Goal: Task Accomplishment & Management: Use online tool/utility

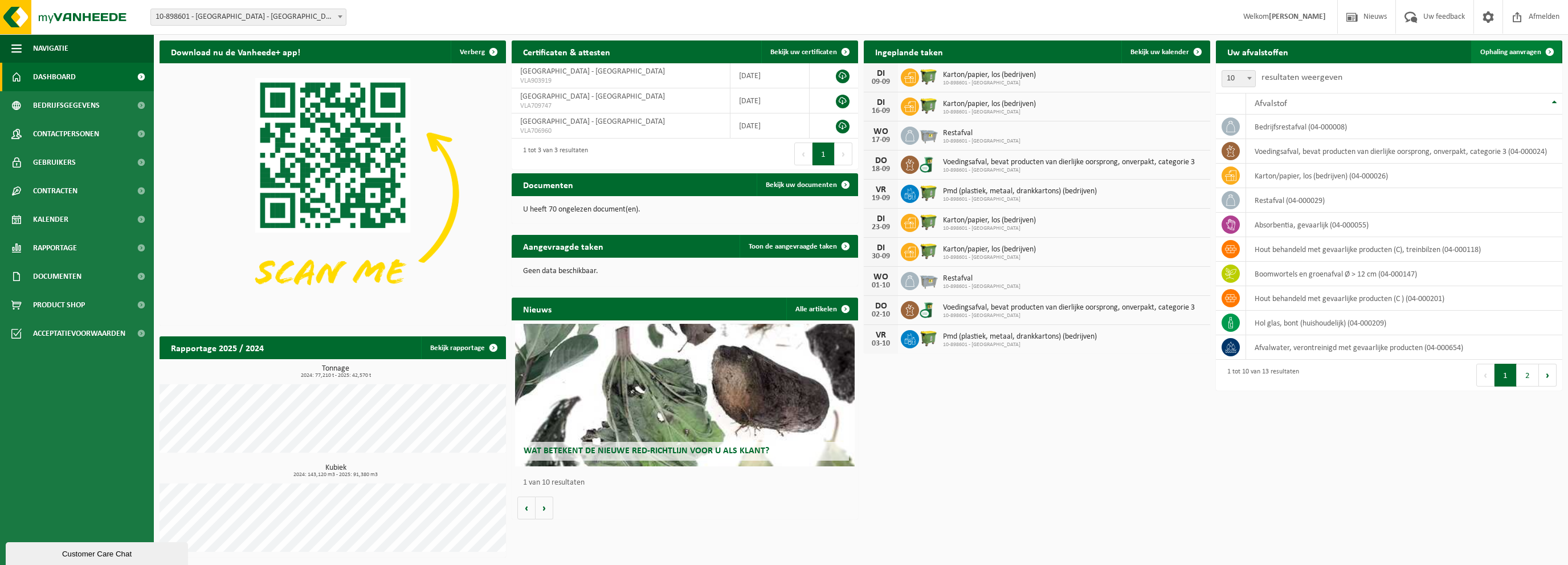
click at [1505, 53] on span "Ophaling aanvragen" at bounding box center [1510, 52] width 61 height 7
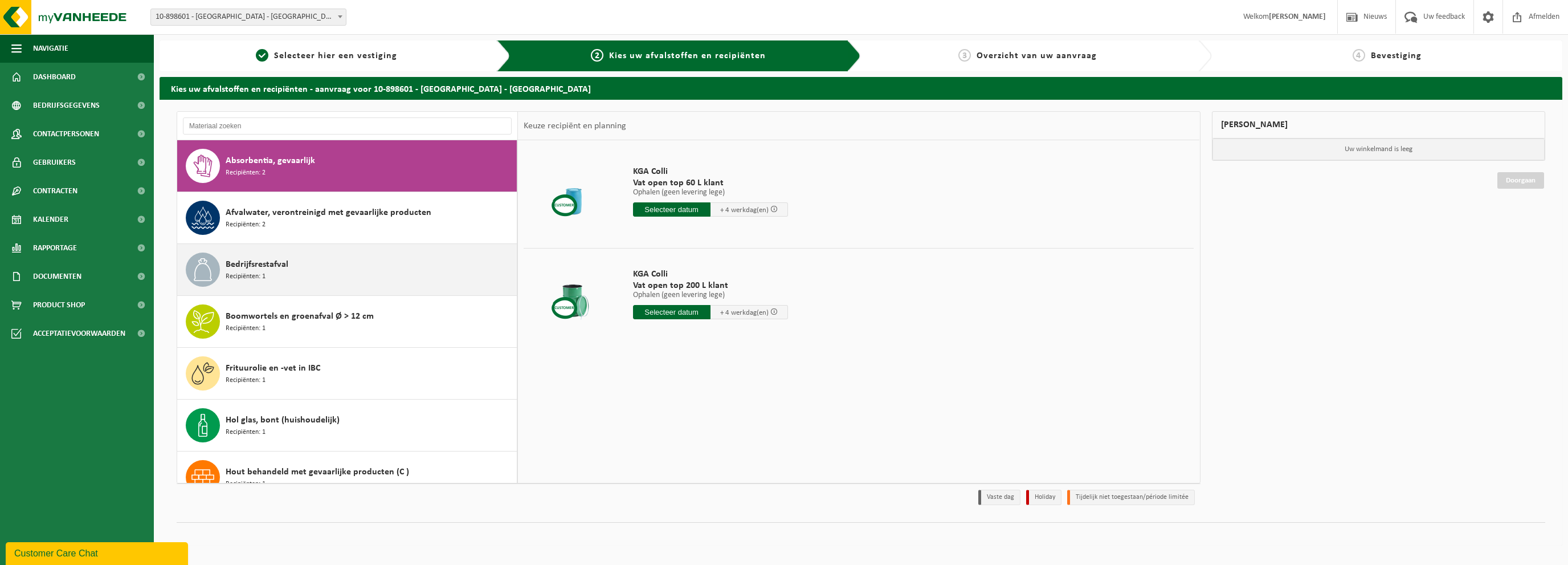
click at [303, 275] on div "Bedrijfsrestafval Recipiënten: 1" at bounding box center [369, 269] width 288 height 34
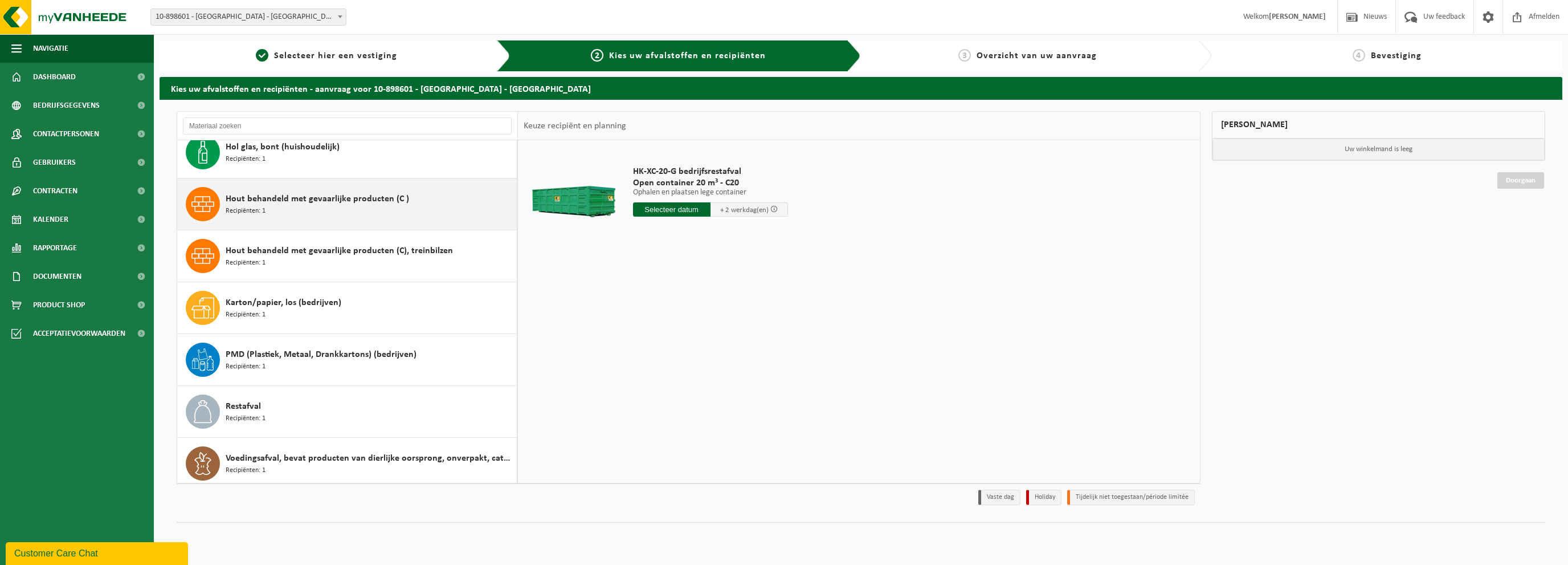
scroll to position [278, 0]
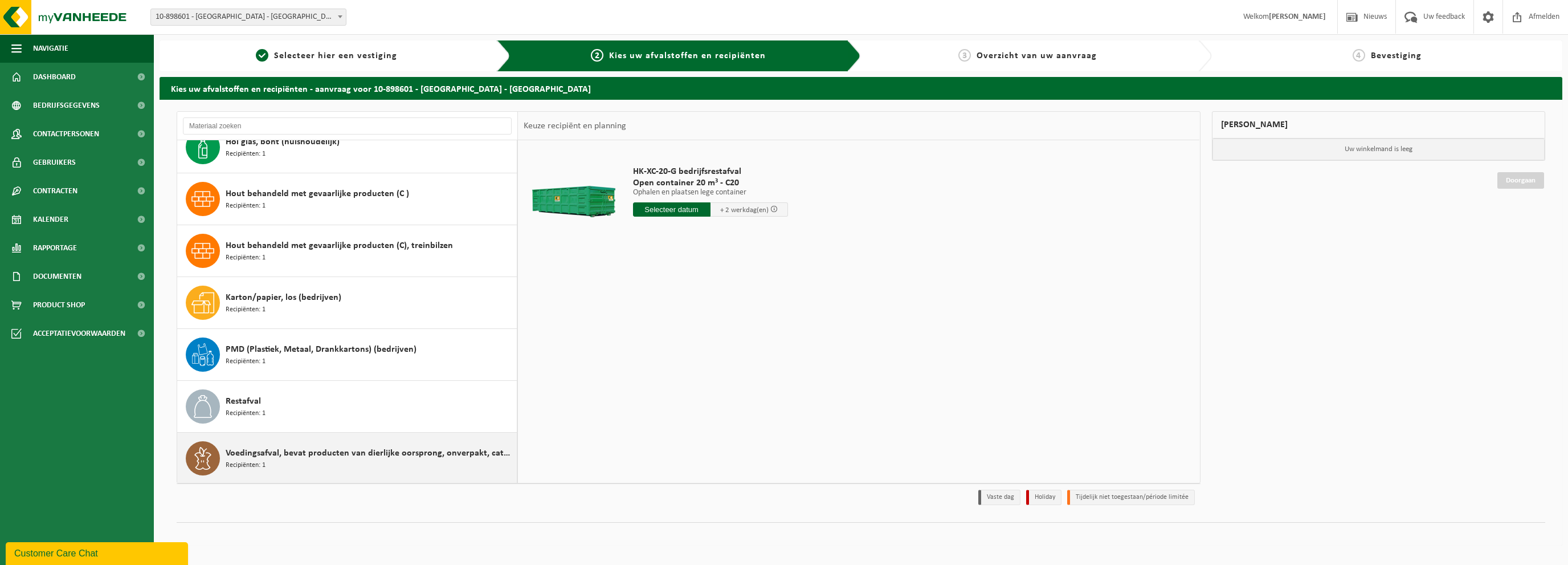
click at [303, 459] on div "Voedingsafval, bevat producten van dierlijke oorsprong, onverpakt, categorie 3 …" at bounding box center [369, 457] width 288 height 34
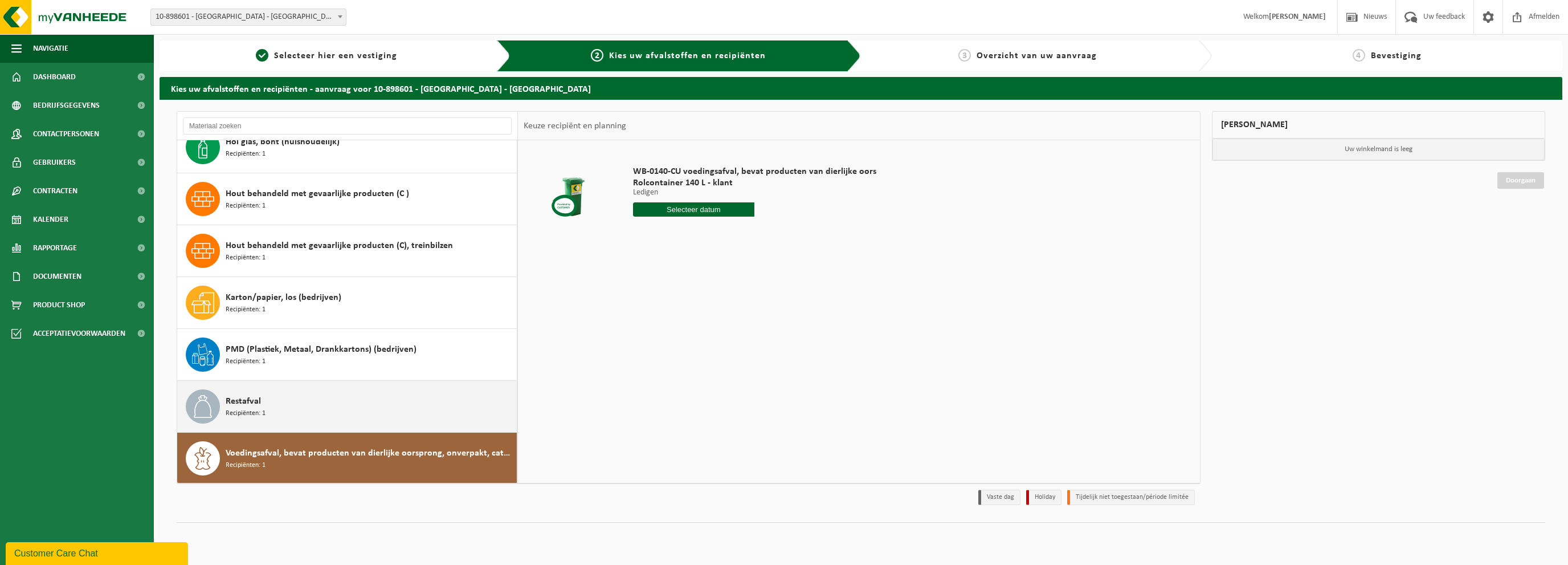
click at [307, 411] on div "Restafval Recipiënten: 1" at bounding box center [369, 406] width 288 height 34
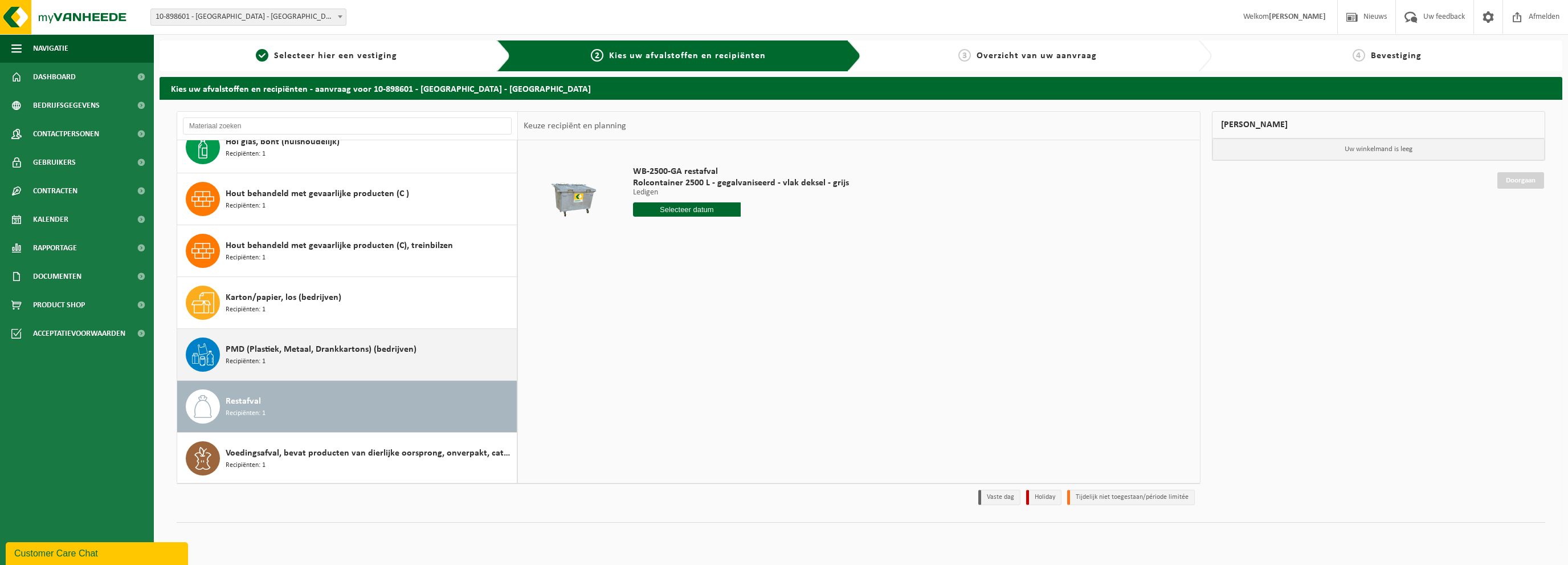
click at [311, 352] on span "PMD (Plastiek, Metaal, Drankkartons) (bedrijven)" at bounding box center [320, 349] width 190 height 14
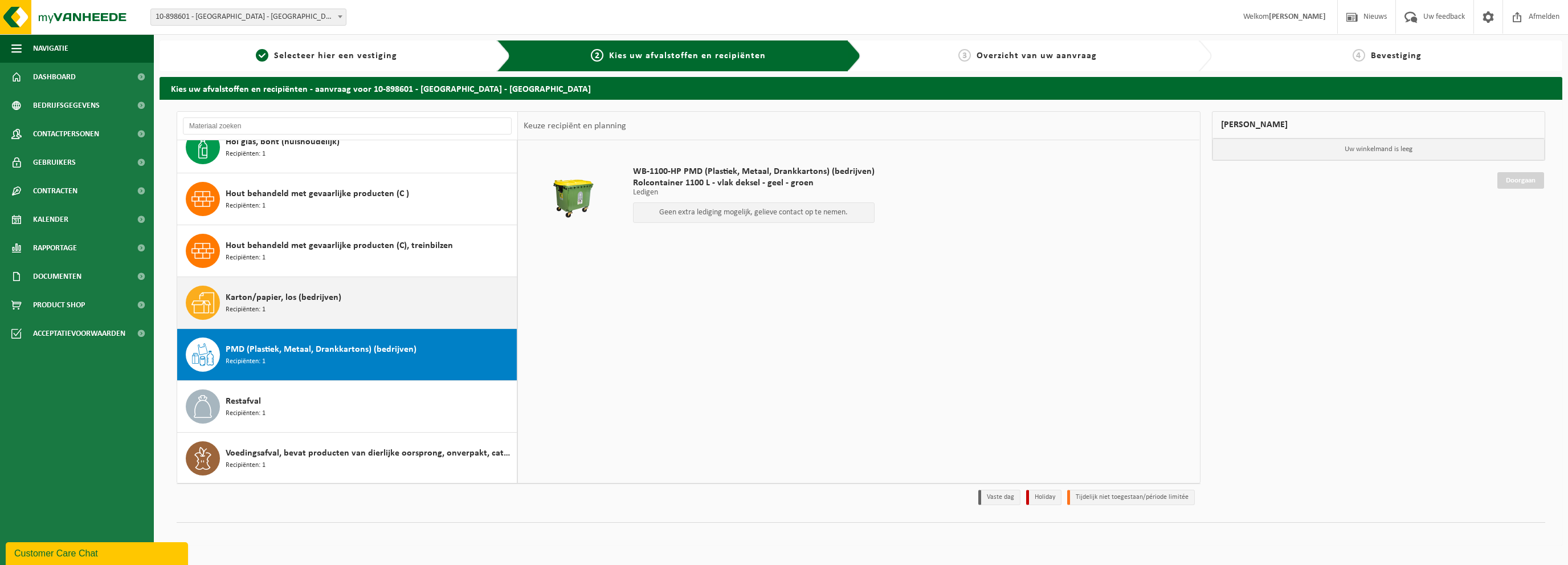
click at [321, 303] on span "Karton/papier, los (bedrijven)" at bounding box center [283, 297] width 116 height 14
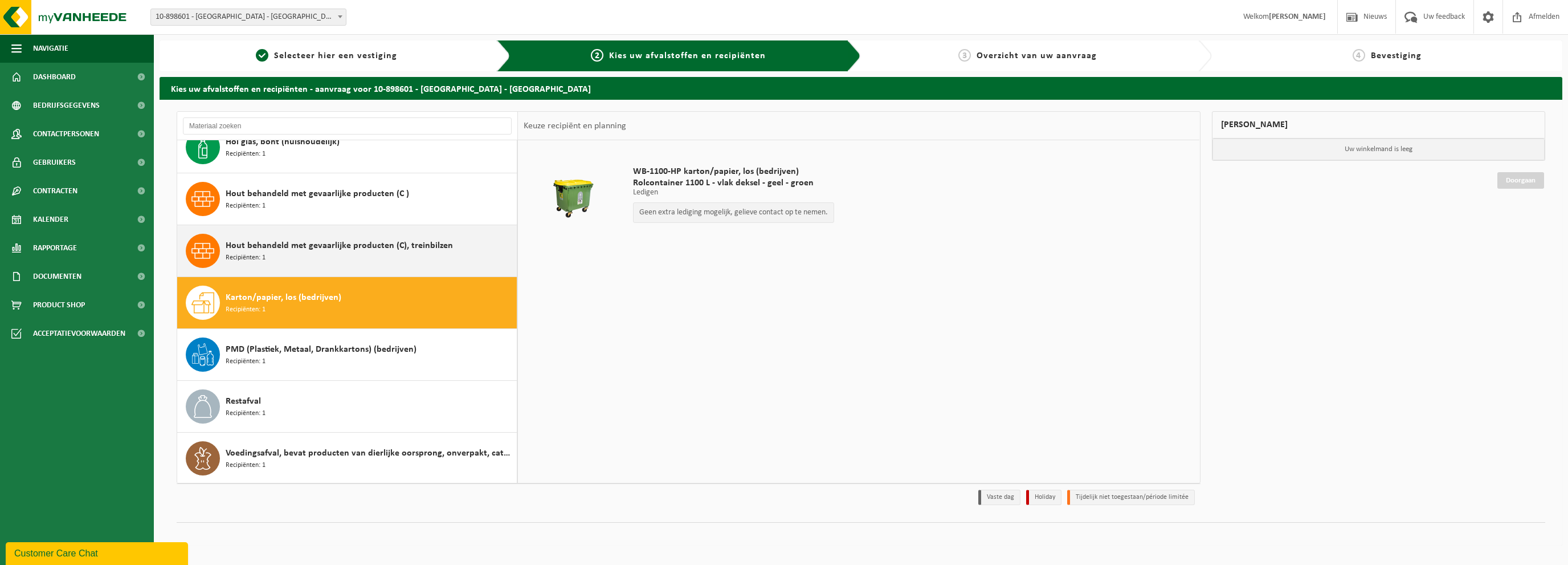
click at [310, 242] on span "Hout behandeld met gevaarlijke producten (C), treinbilzen" at bounding box center [338, 246] width 227 height 14
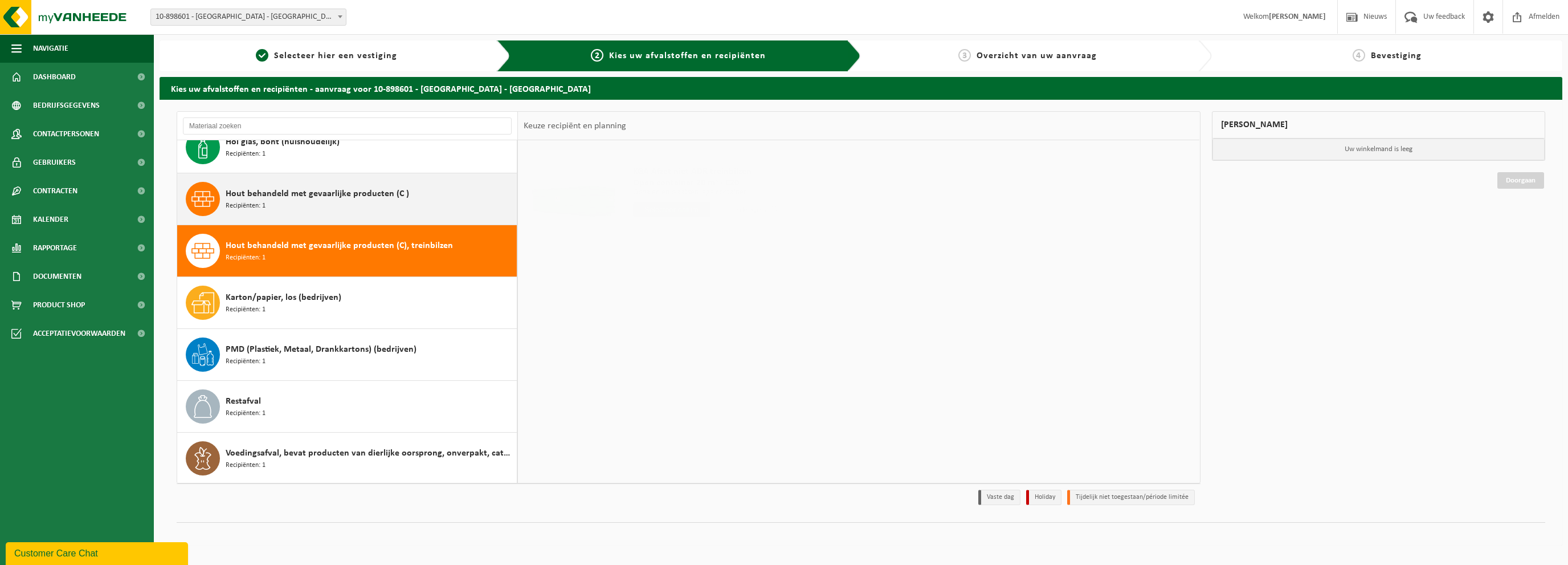
click at [307, 199] on span "Hout behandeld met gevaarlijke producten (C )" at bounding box center [316, 193] width 183 height 14
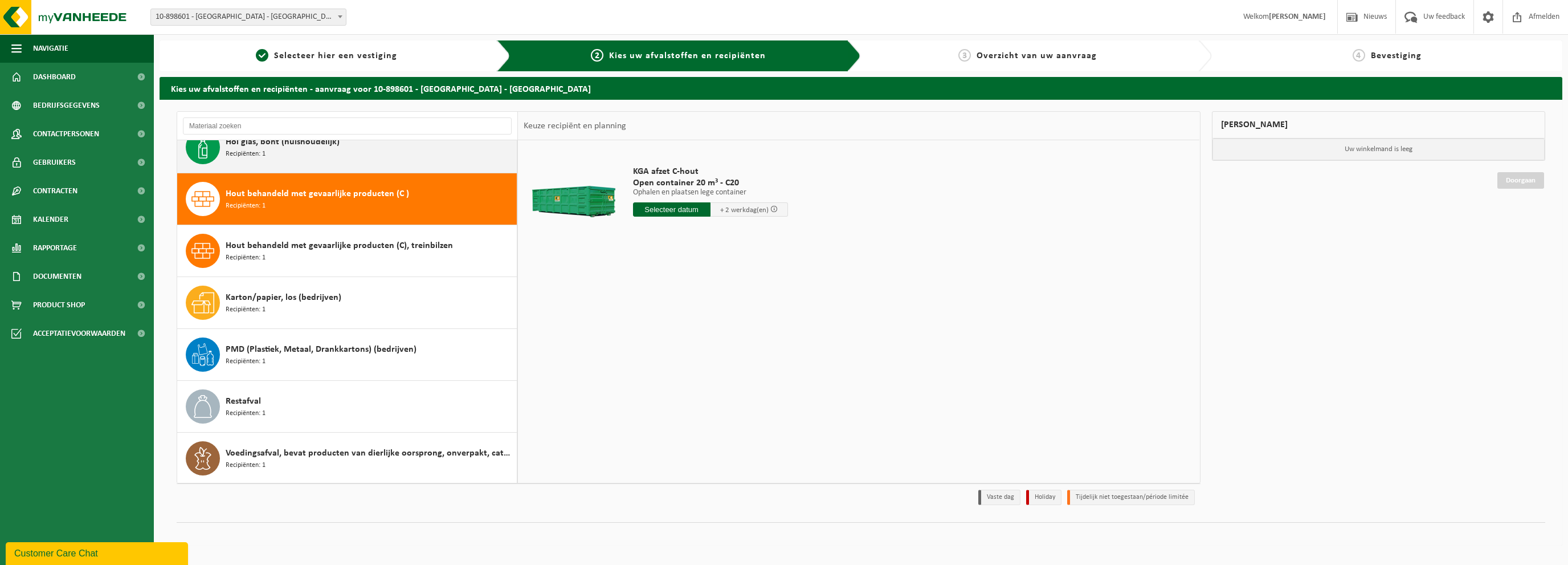
click at [314, 150] on div "Hol glas, bont (huishoudelijk) Recipiënten: 1" at bounding box center [369, 146] width 288 height 34
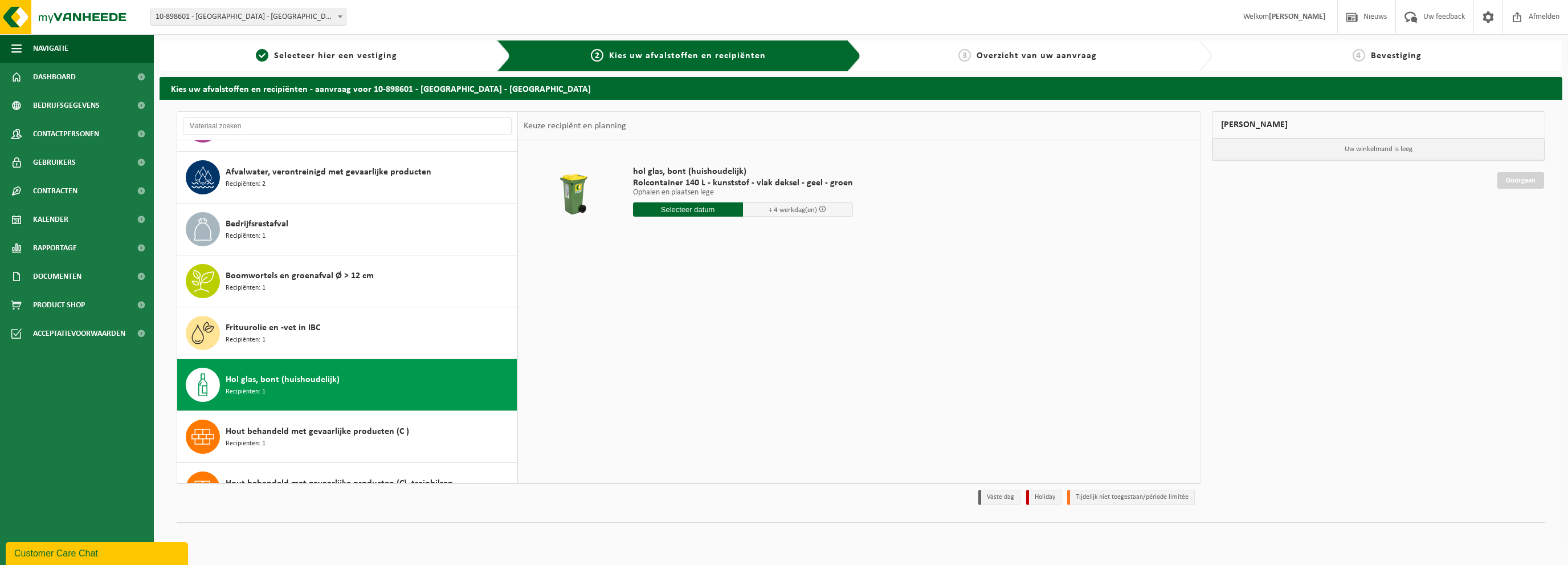
scroll to position [0, 0]
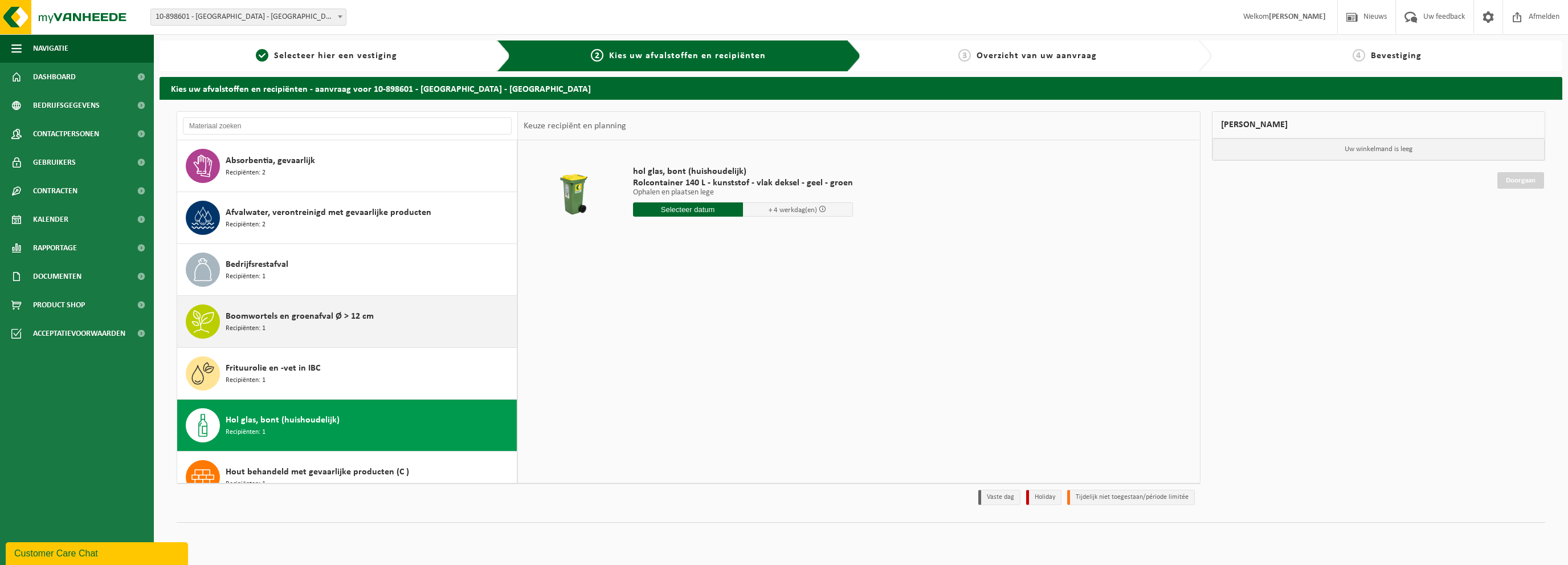
click at [283, 325] on div "Boomwortels en groenafval Ø > 12 cm Recipiënten: 1" at bounding box center [369, 321] width 288 height 34
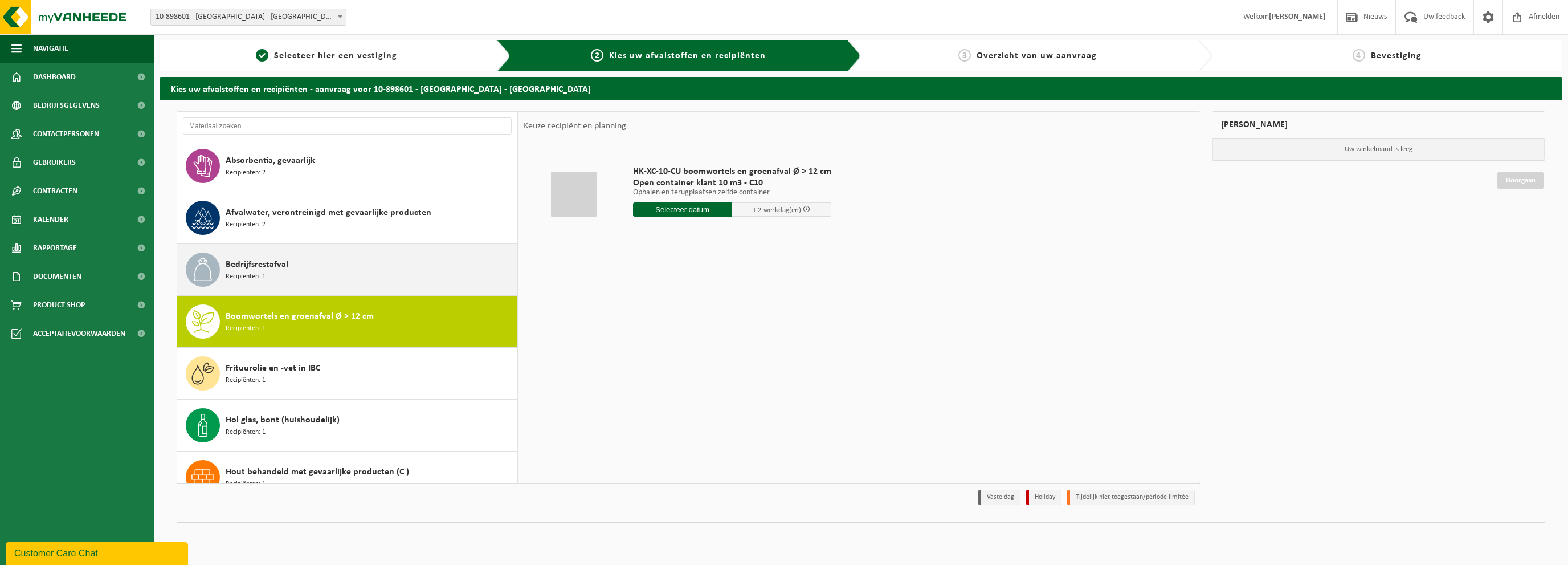
click at [251, 270] on span "Bedrijfsrestafval" at bounding box center [257, 264] width 63 height 14
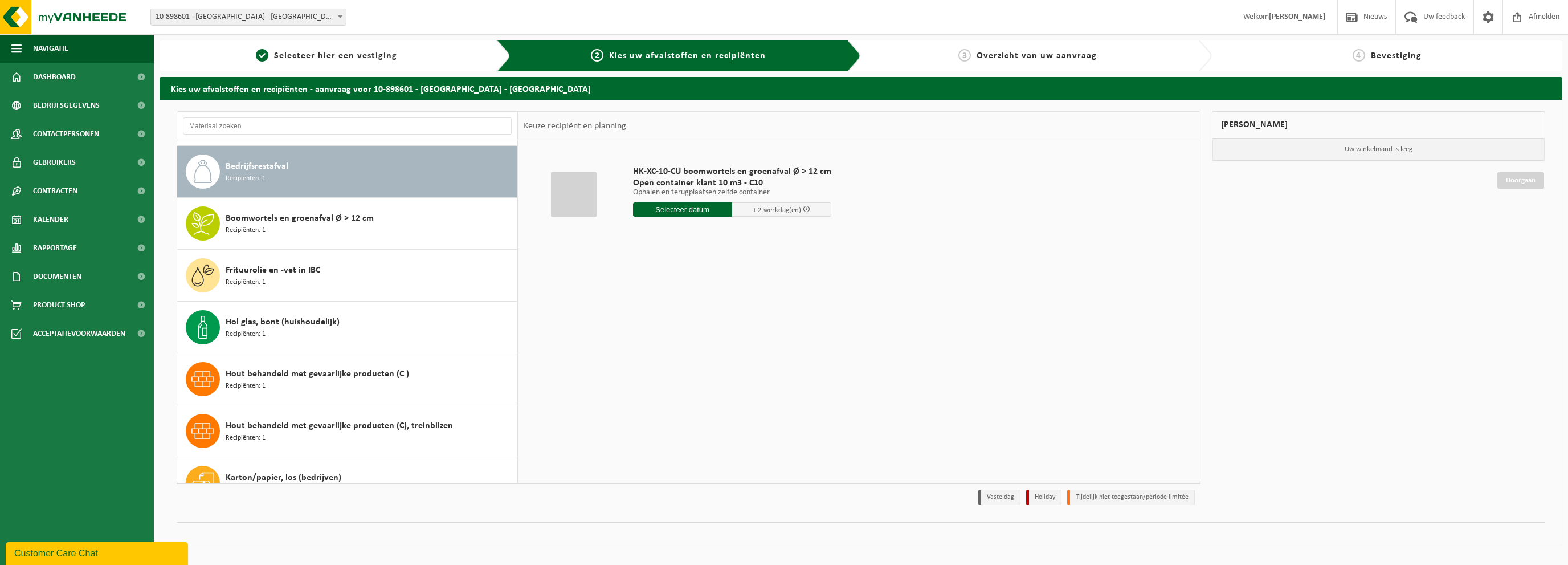
scroll to position [103, 0]
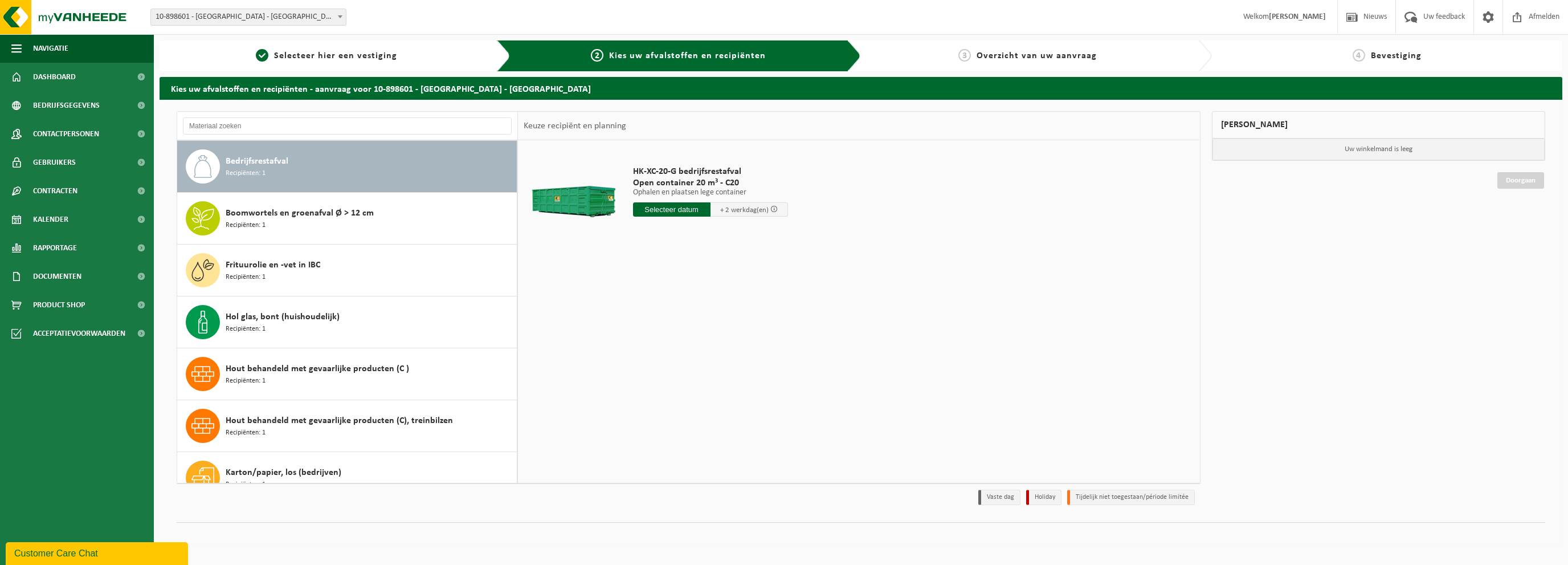
click at [695, 168] on span "HK-XC-20-G bedrijfsrestafval" at bounding box center [710, 171] width 155 height 11
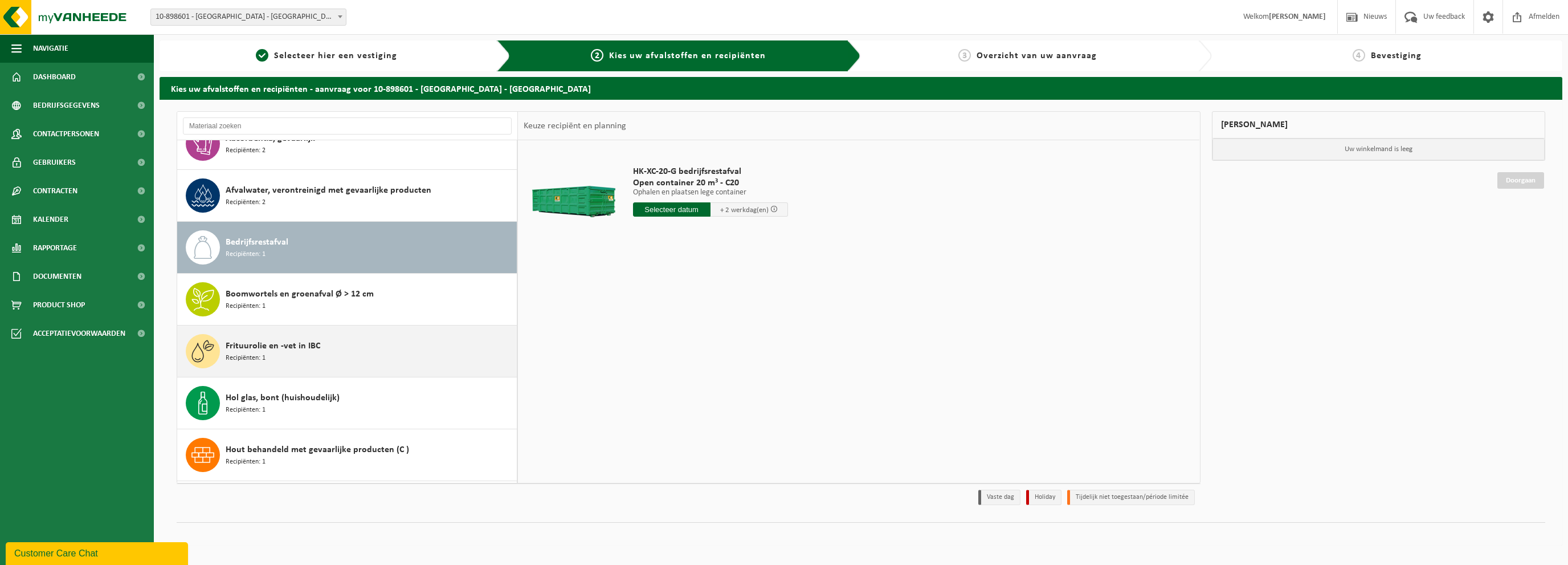
scroll to position [0, 0]
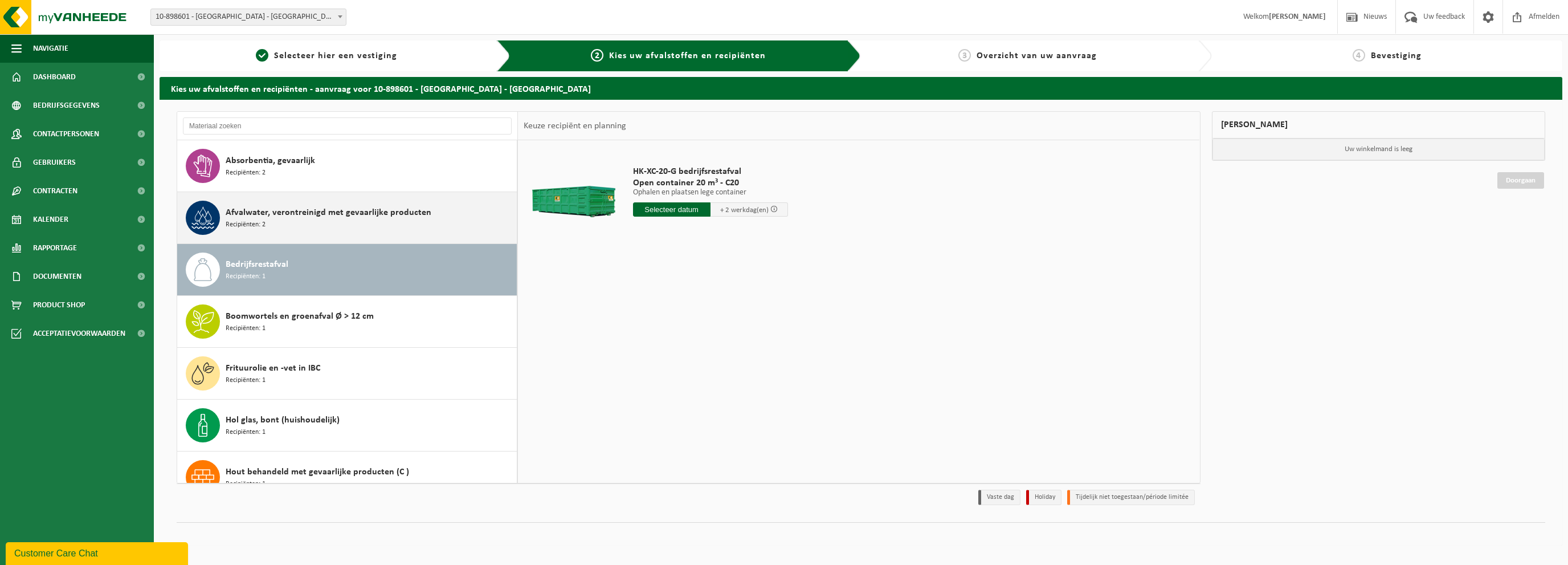
click at [294, 216] on span "Afvalwater, verontreinigd met gevaarlijke producten" at bounding box center [328, 213] width 206 height 14
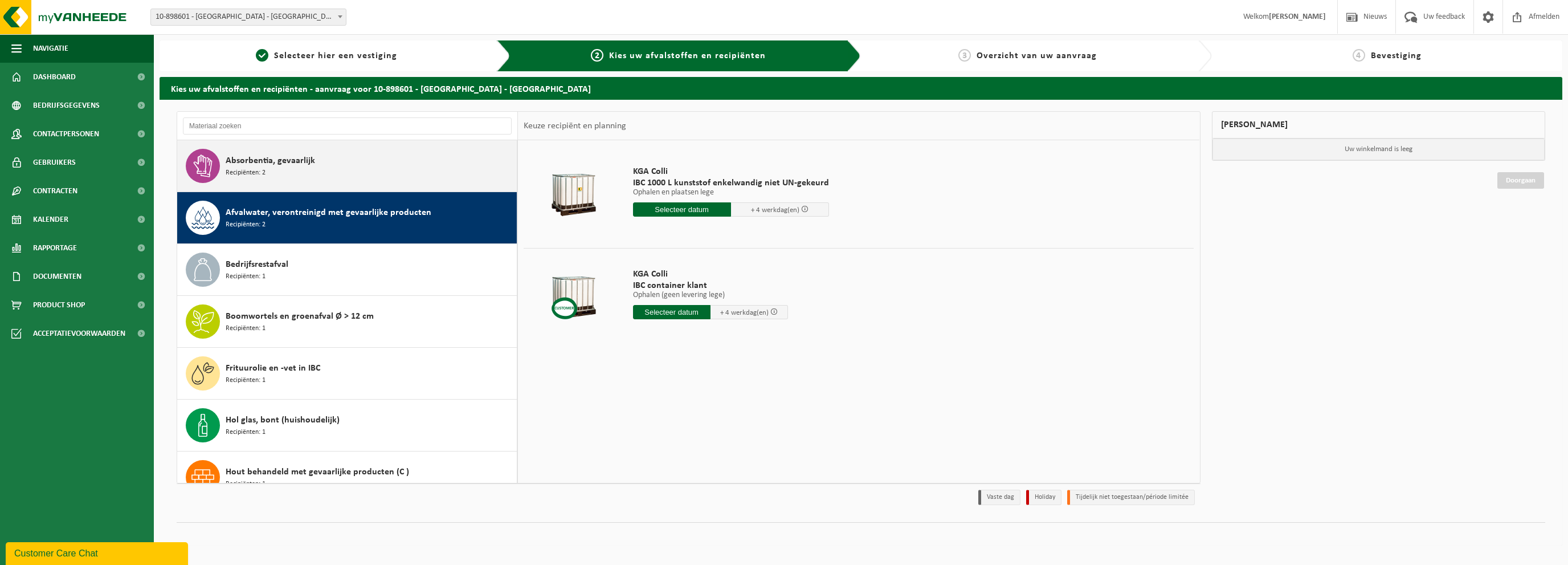
click at [323, 161] on div "Absorbentia, gevaarlijk Recipiënten: 2" at bounding box center [369, 166] width 288 height 34
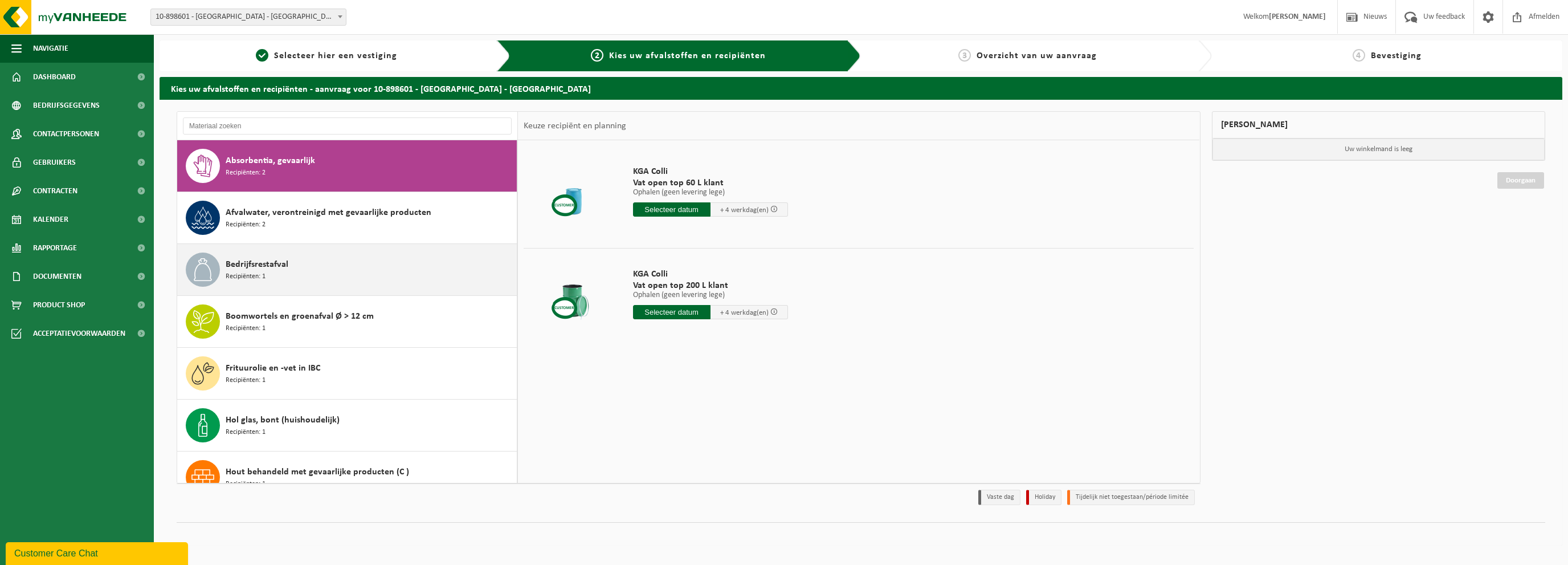
click at [255, 266] on span "Bedrijfsrestafval" at bounding box center [257, 264] width 63 height 14
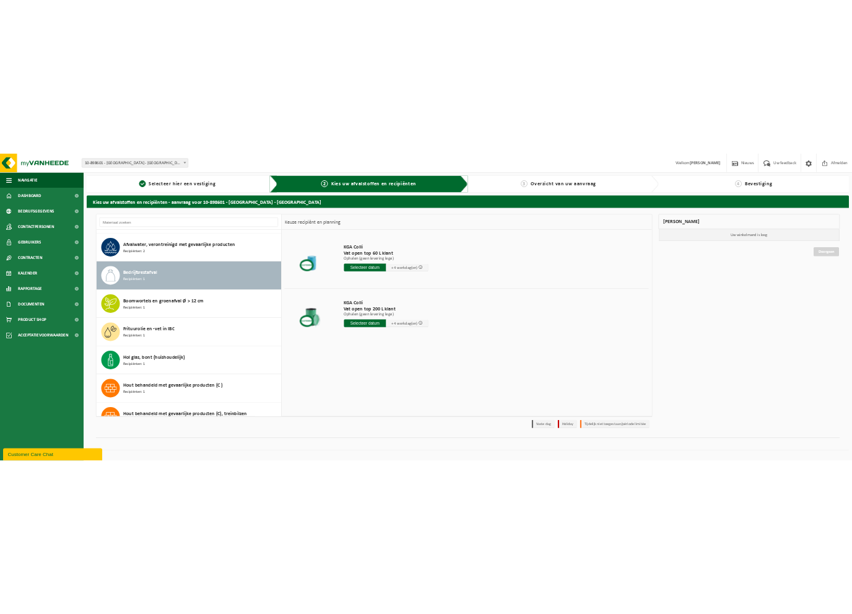
scroll to position [112, 0]
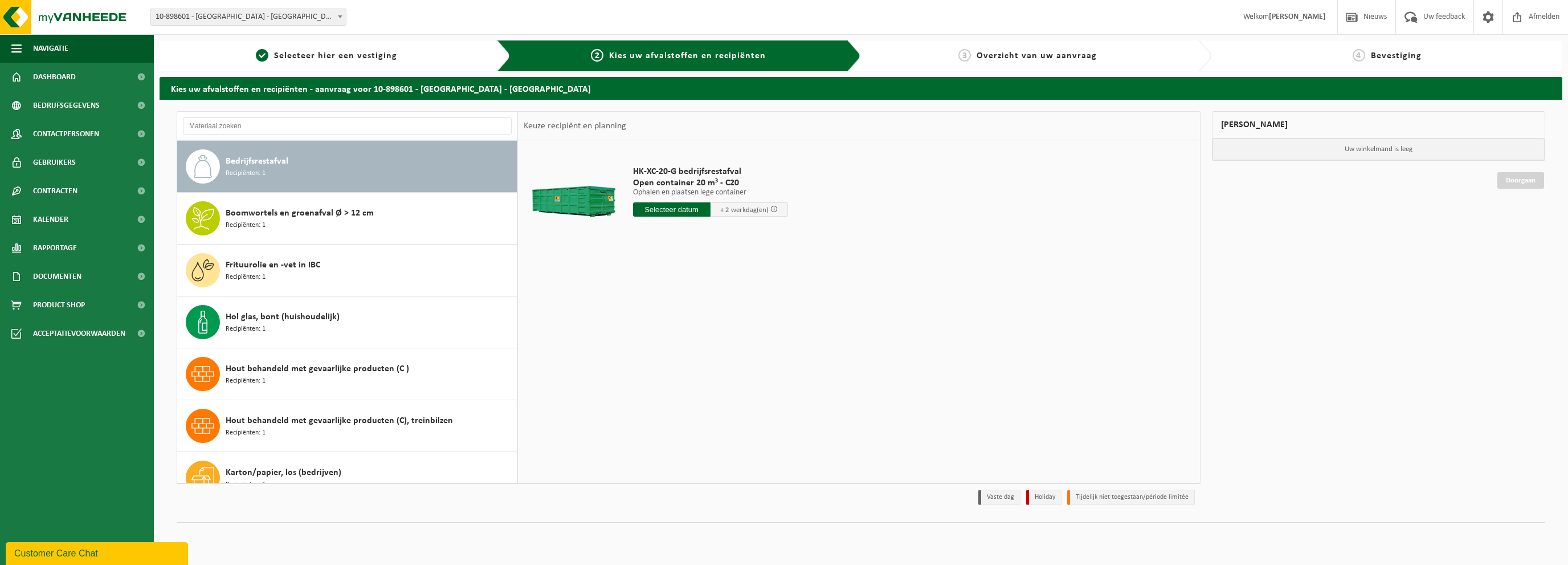
click at [629, 408] on div "HK-XC-20-G bedrijfsrestafval Open container 20 m³ - C20 Ophalen en plaatsen leg…" at bounding box center [858, 311] width 681 height 342
click at [1047, 266] on div "HK-XC-20-G bedrijfsrestafval Open container 20 m³ - C20 Ophalen en plaatsen leg…" at bounding box center [858, 311] width 681 height 342
